Goal: Navigation & Orientation: Find specific page/section

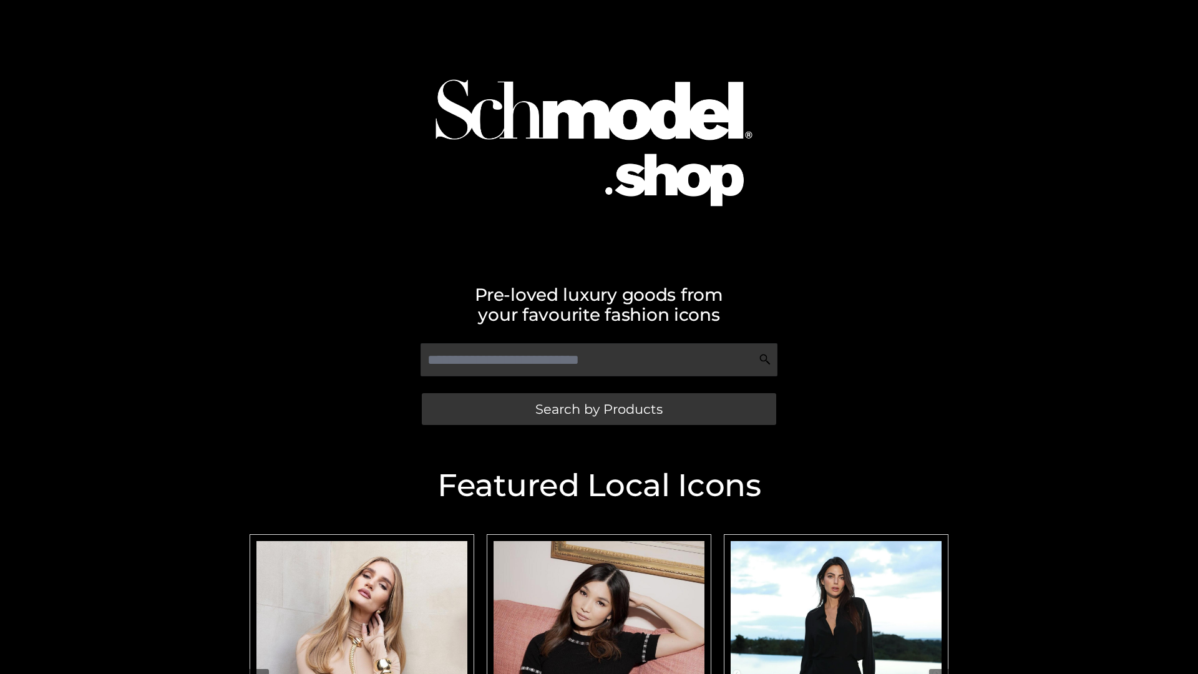
click at [599, 409] on span "Search by Products" at bounding box center [598, 409] width 127 height 13
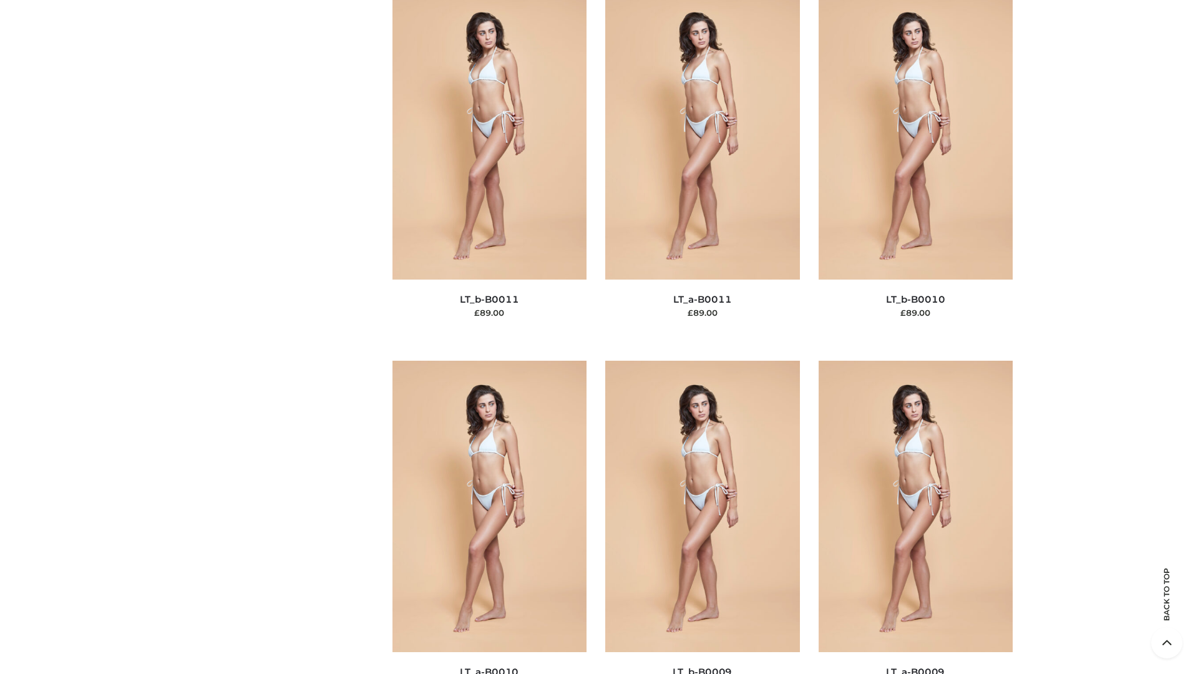
scroll to position [5605, 0]
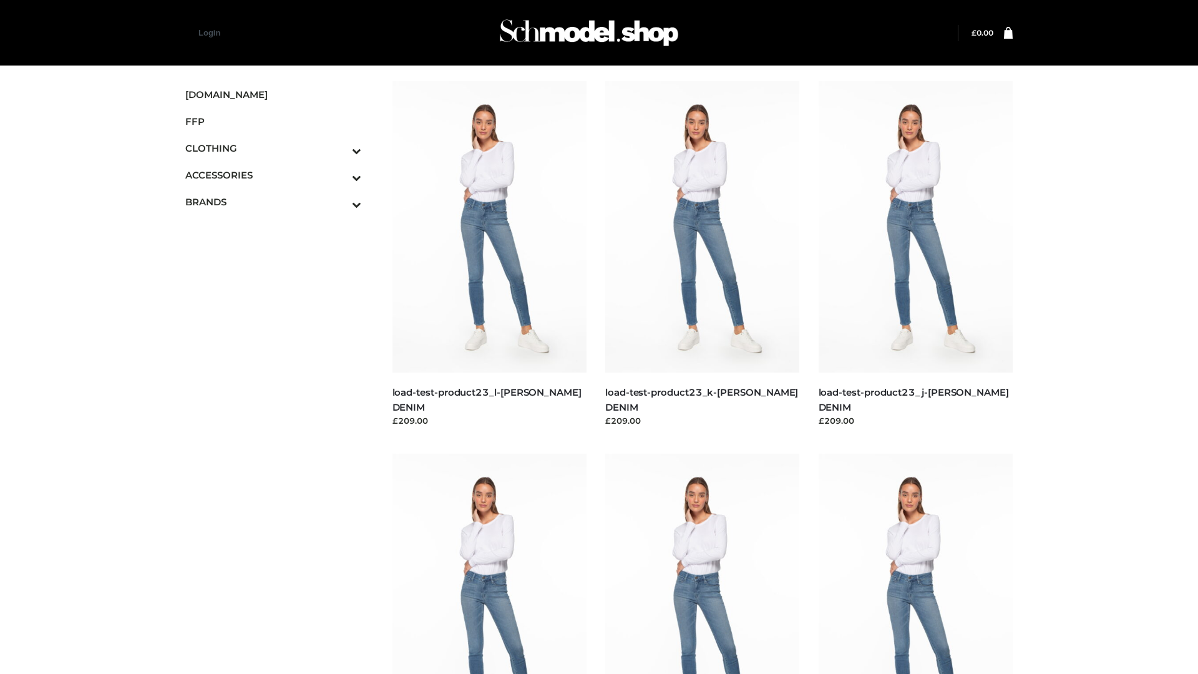
scroll to position [1095, 0]
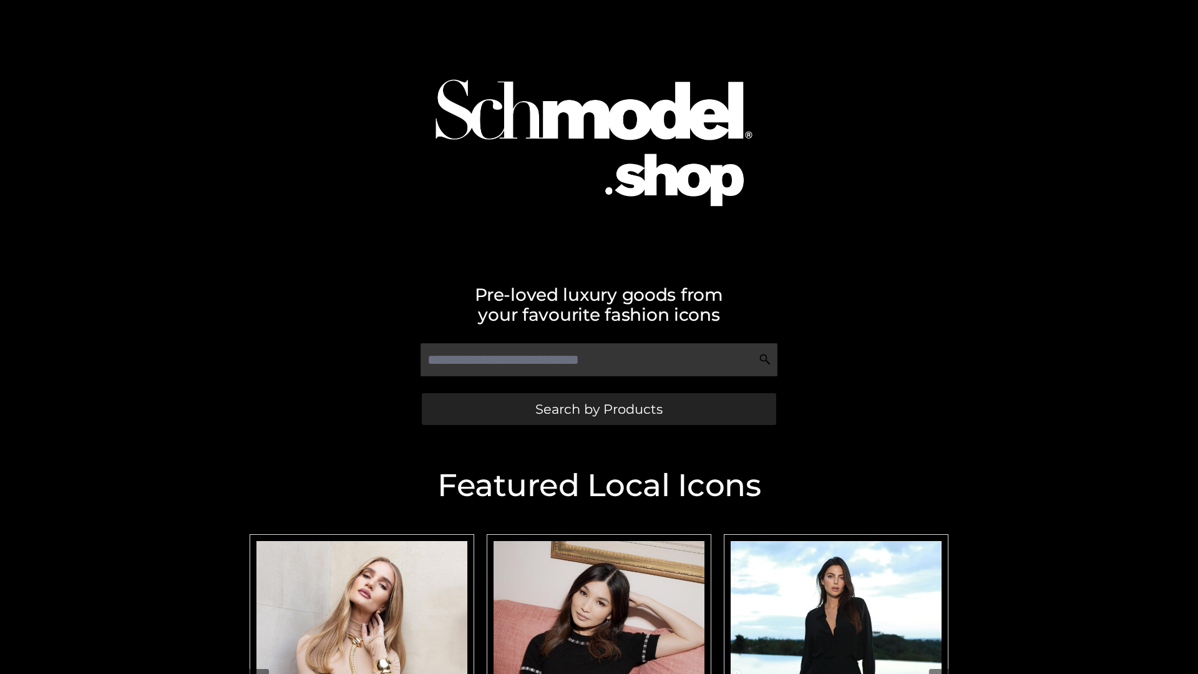
click at [599, 409] on span "Search by Products" at bounding box center [598, 409] width 127 height 13
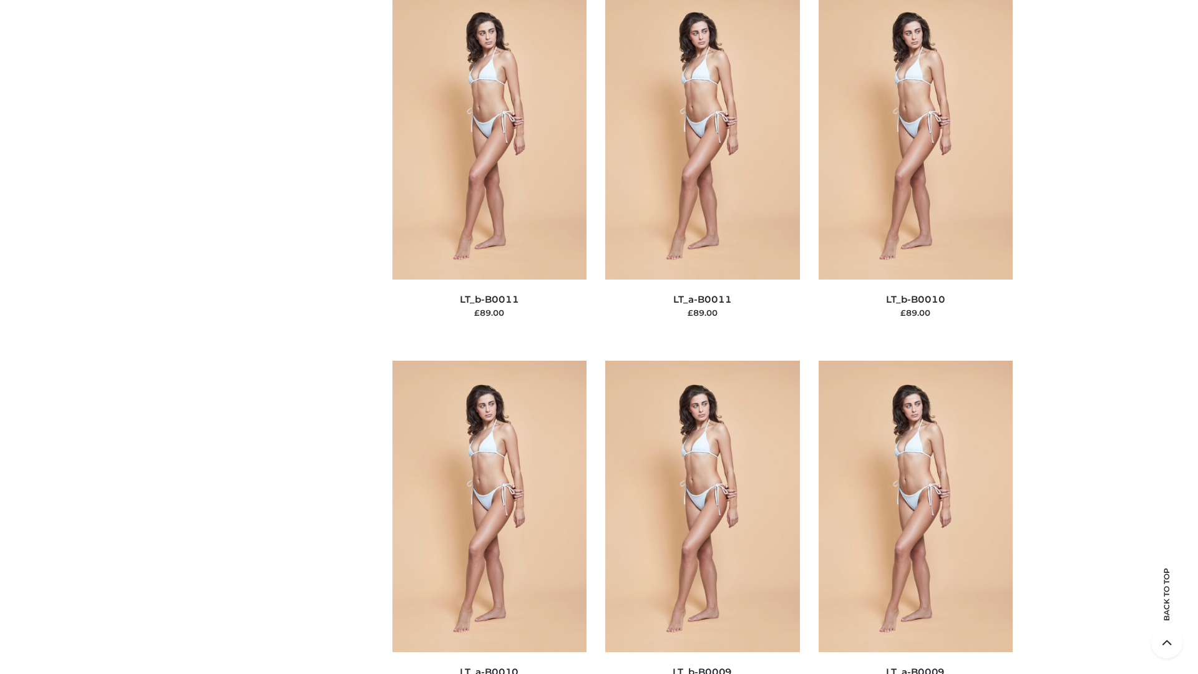
scroll to position [5605, 0]
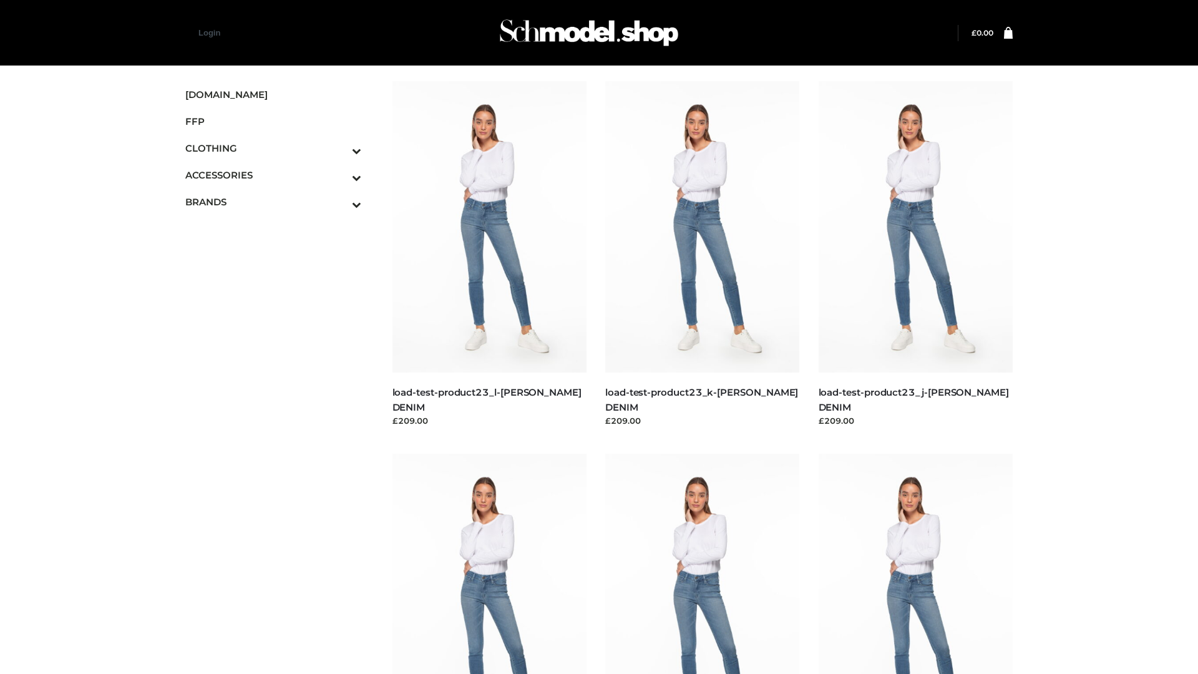
scroll to position [1095, 0]
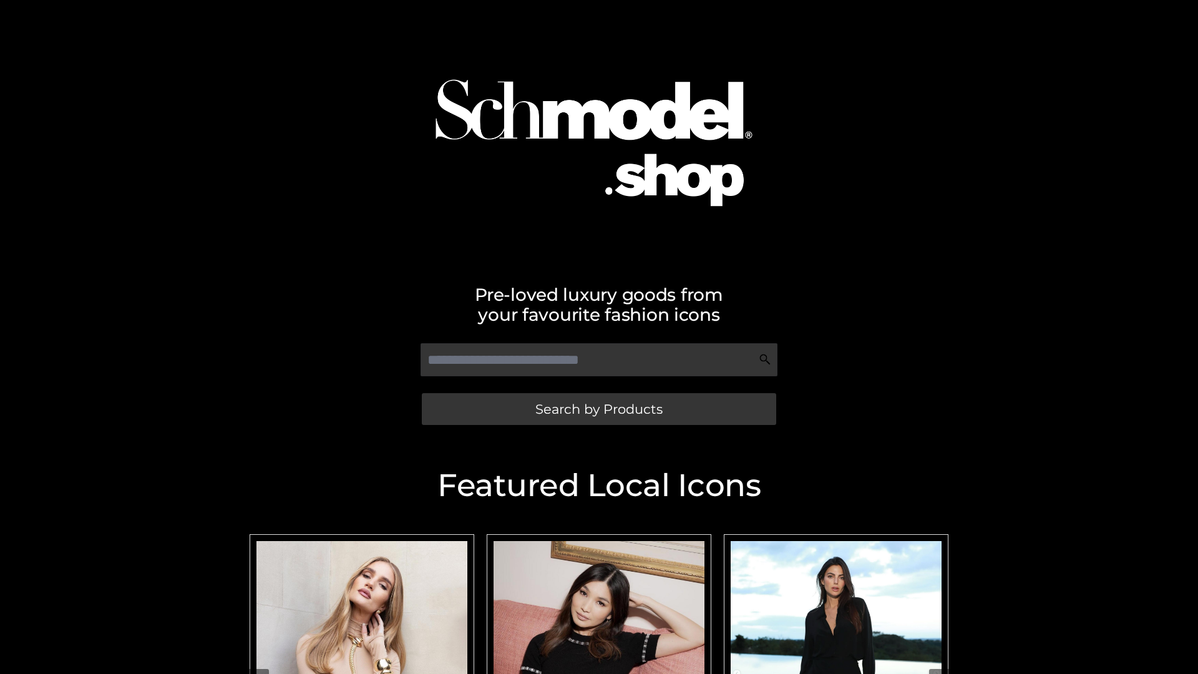
click at [599, 409] on span "Search by Products" at bounding box center [598, 409] width 127 height 13
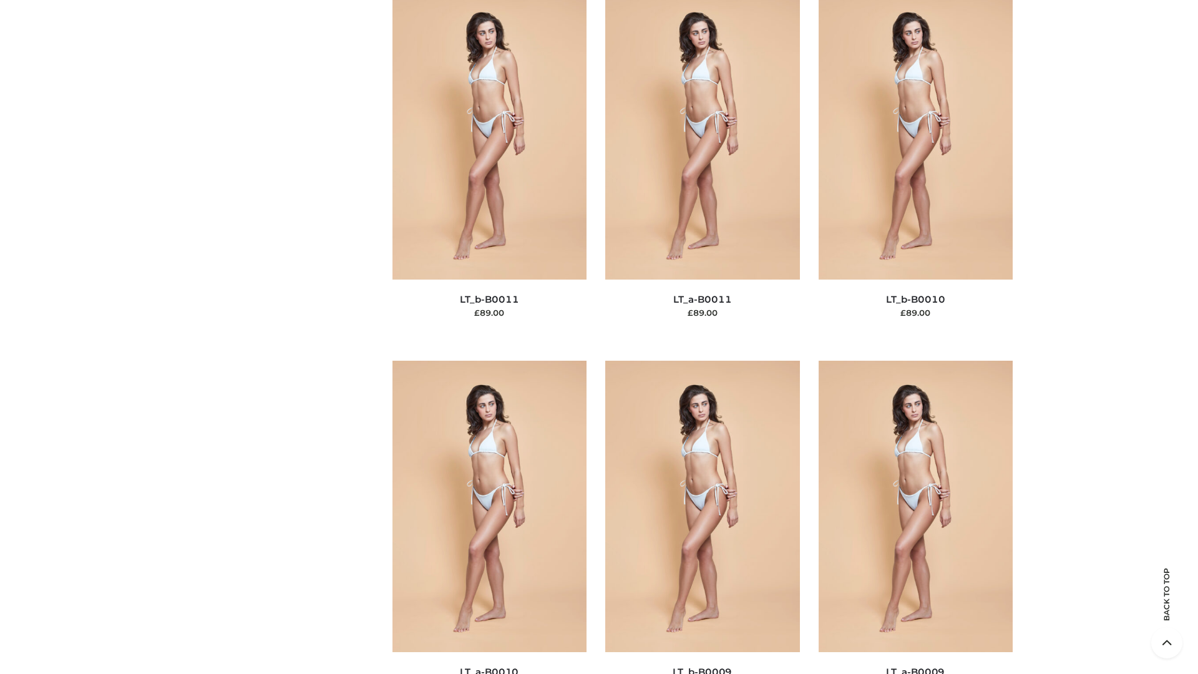
scroll to position [5605, 0]
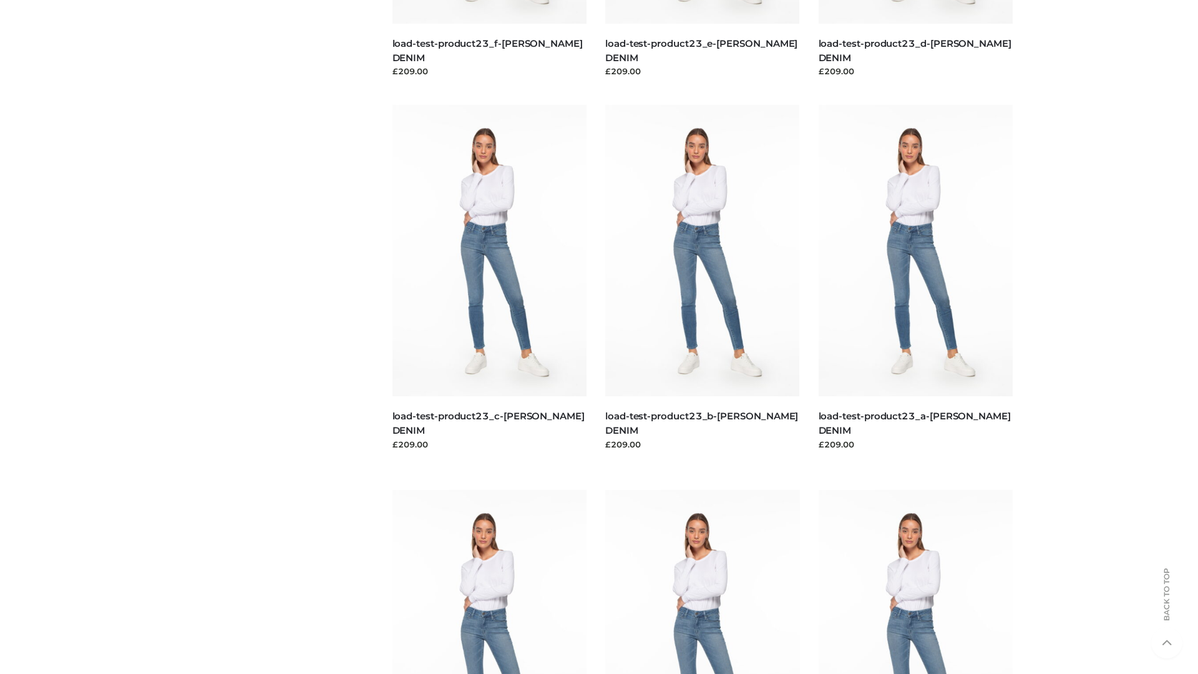
scroll to position [1095, 0]
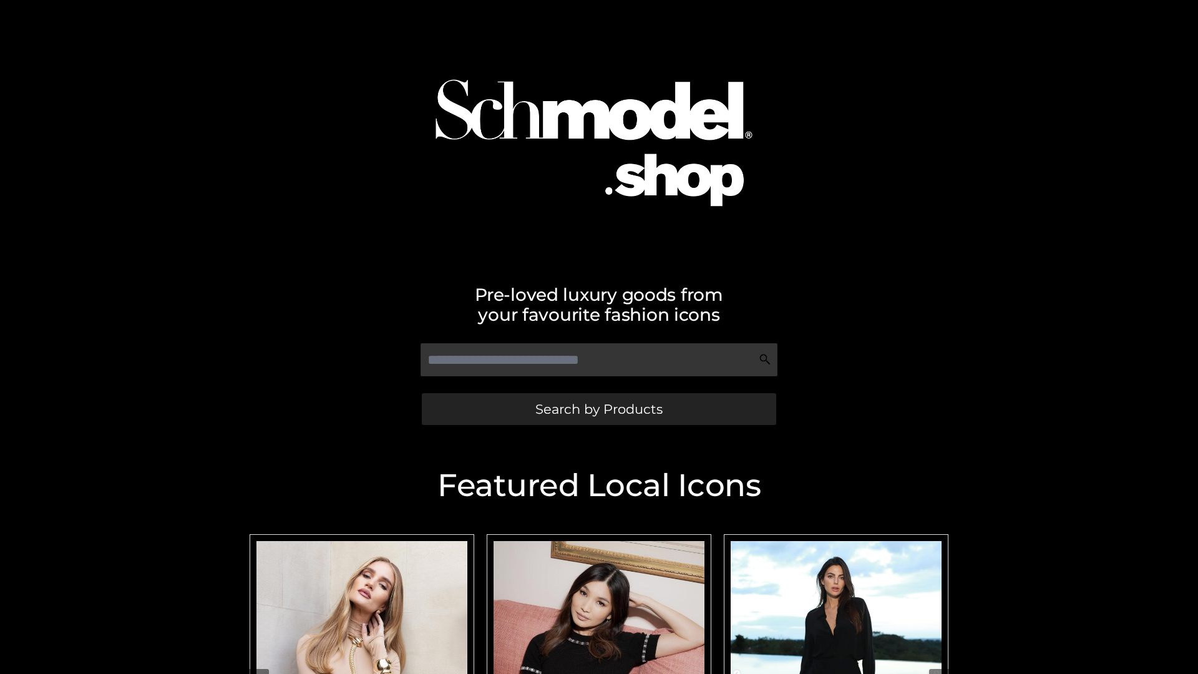
click at [599, 409] on span "Search by Products" at bounding box center [598, 409] width 127 height 13
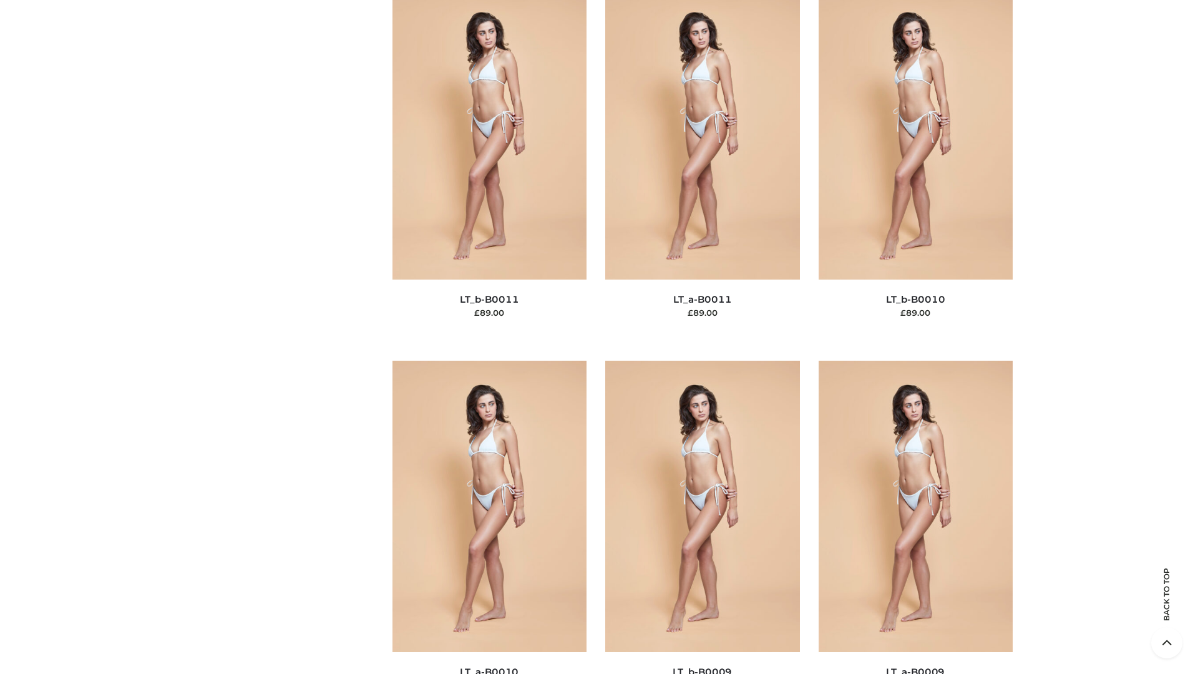
scroll to position [5605, 0]
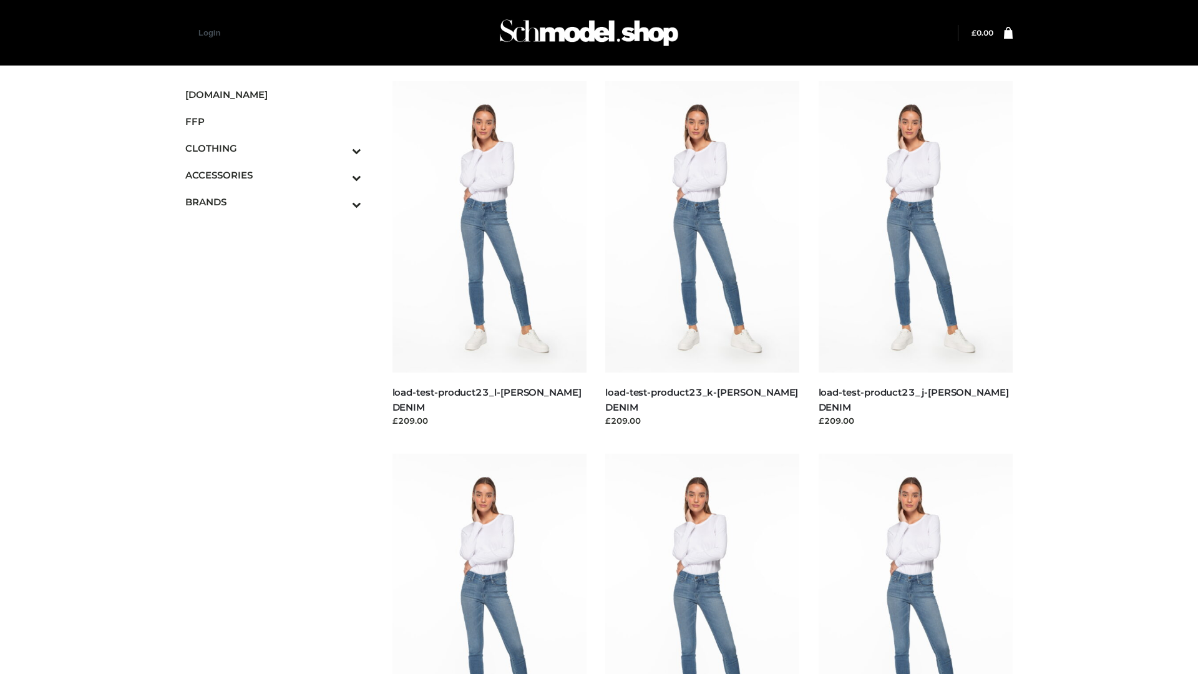
scroll to position [1095, 0]
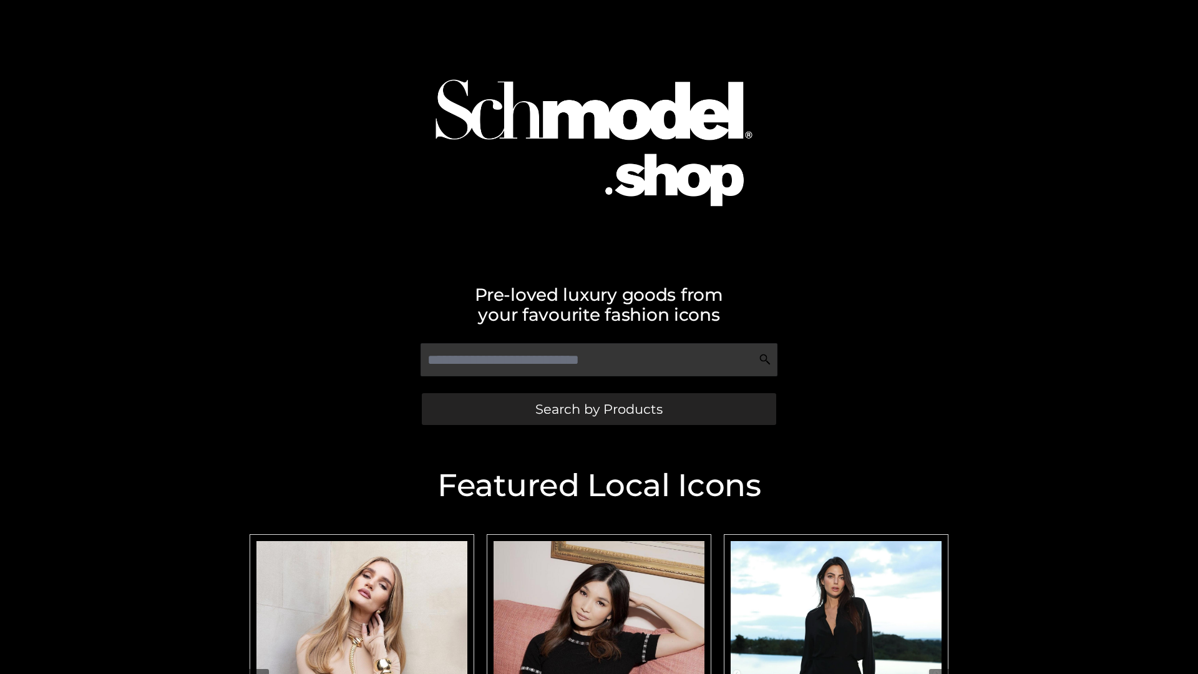
click at [599, 409] on span "Search by Products" at bounding box center [598, 409] width 127 height 13
